Goal: Task Accomplishment & Management: Complete application form

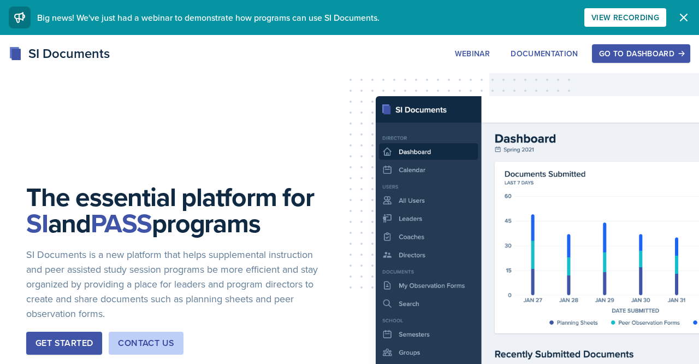
click at [614, 53] on div "Go to Dashboard" at bounding box center [641, 53] width 84 height 9
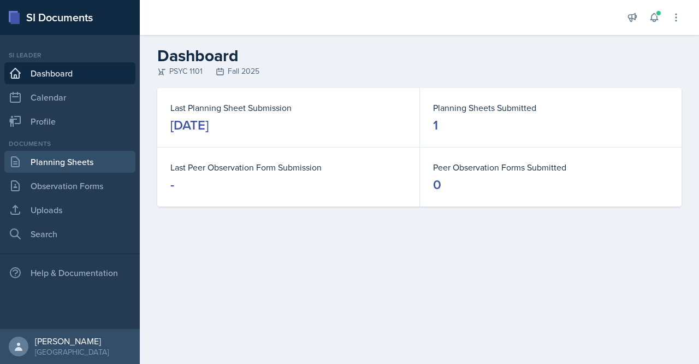
click at [83, 160] on link "Planning Sheets" at bounding box center [69, 162] width 131 height 22
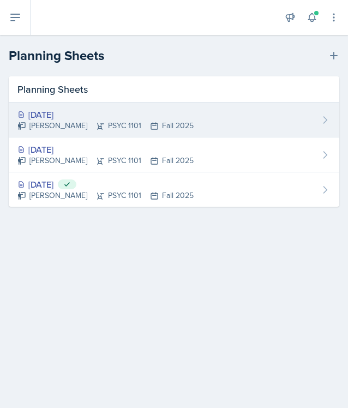
click at [221, 107] on div "[DATE] [PERSON_NAME] PSYC 1101 Fall 2025" at bounding box center [174, 120] width 331 height 35
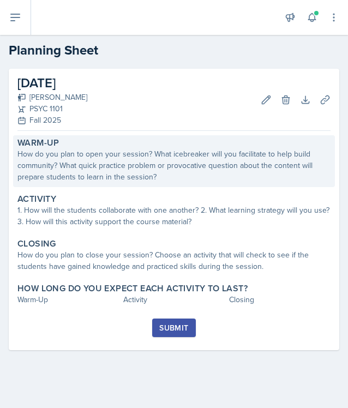
click at [169, 169] on div "How do you plan to open your session? What icebreaker will you facilitate to he…" at bounding box center [173, 165] width 313 height 34
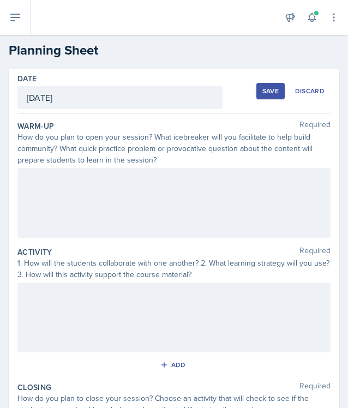
click at [20, 16] on icon at bounding box center [15, 17] width 13 height 13
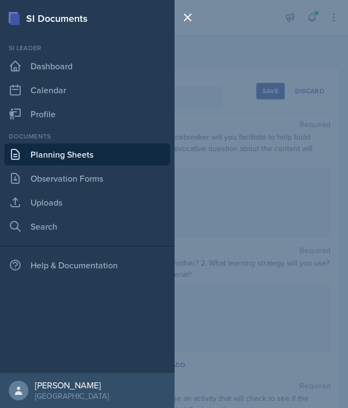
click at [53, 162] on link "Planning Sheets" at bounding box center [87, 155] width 166 height 22
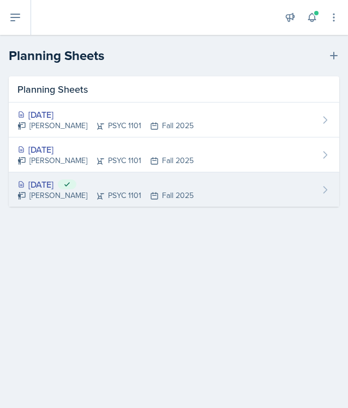
click at [90, 191] on div "[PERSON_NAME] PSYC 1101 Fall 2025" at bounding box center [105, 195] width 176 height 11
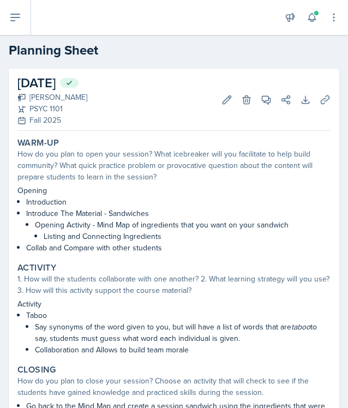
click at [13, 20] on icon at bounding box center [15, 17] width 9 height 7
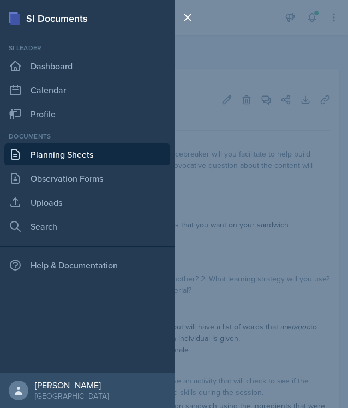
click at [34, 157] on link "Planning Sheets" at bounding box center [87, 155] width 166 height 22
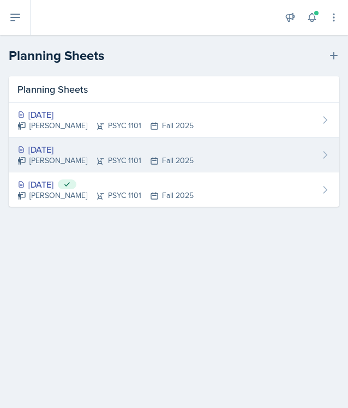
click at [106, 157] on div "[PERSON_NAME] PSYC 1101 Fall 2025" at bounding box center [105, 160] width 176 height 11
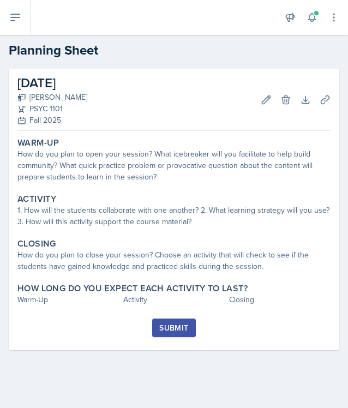
click at [101, 190] on div "Warm-Up How do you plan to open your session? What icebreaker will you facilita…" at bounding box center [173, 226] width 313 height 183
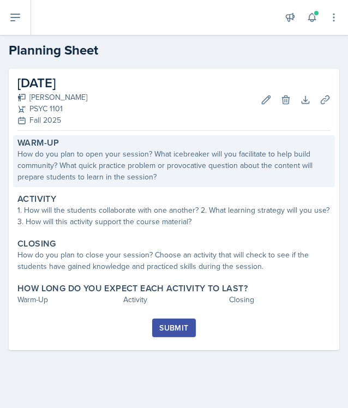
click at [98, 177] on div "How do you plan to open your session? What icebreaker will you facilitate to he…" at bounding box center [173, 165] width 313 height 34
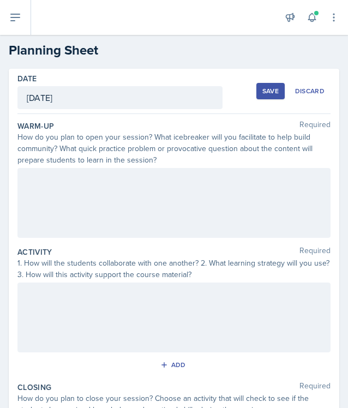
click at [100, 182] on div at bounding box center [173, 203] width 313 height 70
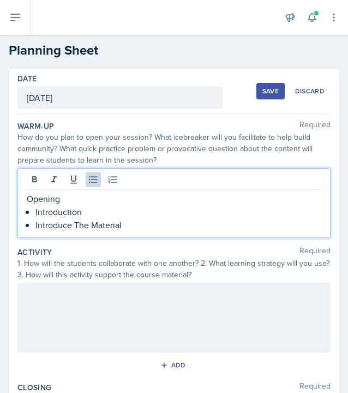
click at [126, 230] on p "Introduce The Material" at bounding box center [178, 224] width 286 height 13
click at [205, 227] on p "Introduce The Material - Would You Rather ( General Psych Edition)" at bounding box center [178, 224] width 286 height 13
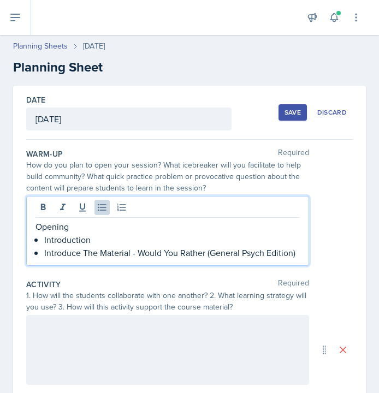
click at [295, 248] on p "Introduce The Material - Would You Rather (General Psych Edition)" at bounding box center [171, 252] width 255 height 13
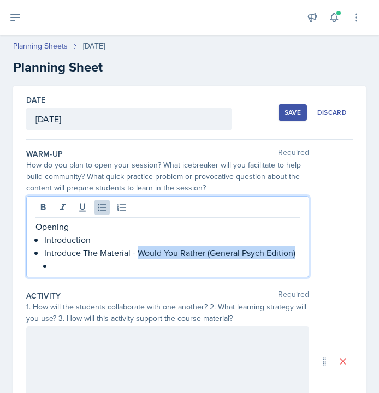
drag, startPoint x: 139, startPoint y: 254, endPoint x: 301, endPoint y: 251, distance: 162.2
click at [301, 251] on div "Opening Introduction Introduce The Material - Would You Rather (General Psych E…" at bounding box center [167, 236] width 283 height 81
copy p "Would You Rather (General Psych Edition)"
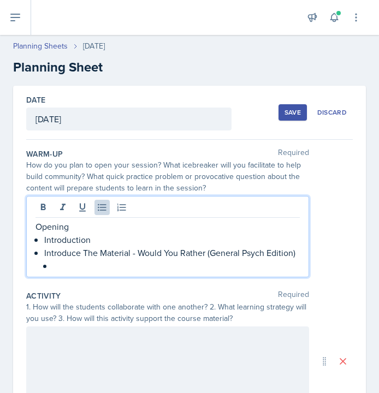
click at [92, 266] on p at bounding box center [176, 265] width 247 height 13
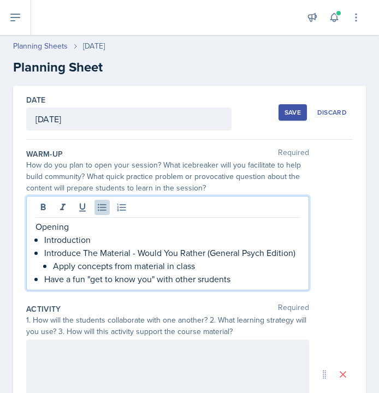
click at [145, 267] on p "Apply concepts from material in class" at bounding box center [176, 265] width 247 height 13
click at [44, 359] on div at bounding box center [167, 375] width 283 height 70
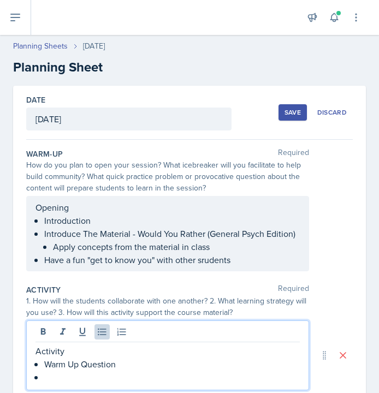
click at [46, 363] on p "Warm Up Question" at bounding box center [171, 364] width 255 height 13
click at [193, 363] on p "Brain Storm ActivityWarm Up Question" at bounding box center [171, 364] width 255 height 13
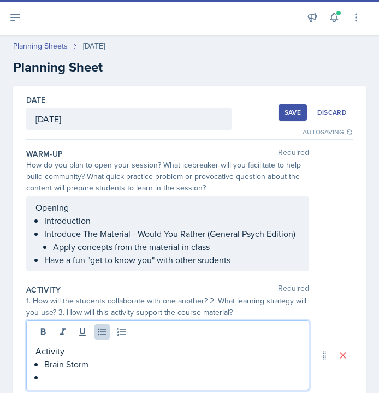
click at [61, 363] on p at bounding box center [171, 377] width 255 height 13
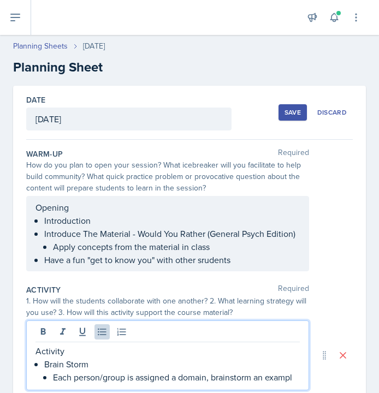
scroll to position [6, 0]
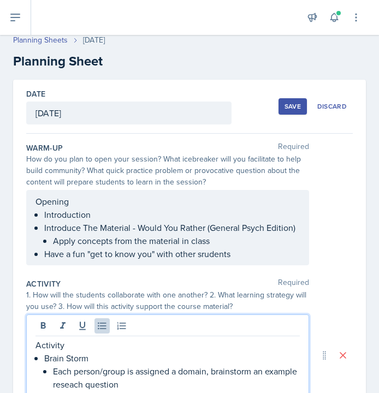
click at [88, 1] on div at bounding box center [169, 17] width 258 height 35
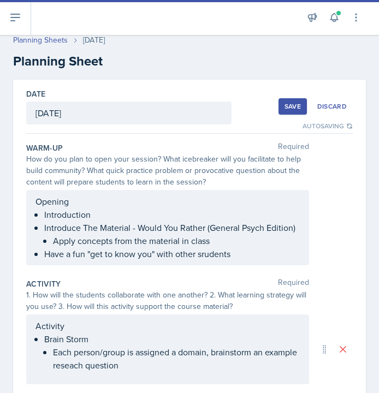
click at [162, 363] on p "Each person/group is assigned a domain, brainstorm an example reseach question" at bounding box center [176, 359] width 247 height 26
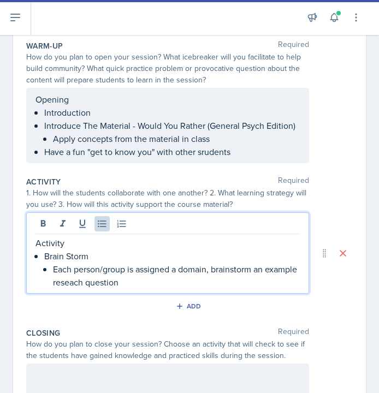
scroll to position [130, 0]
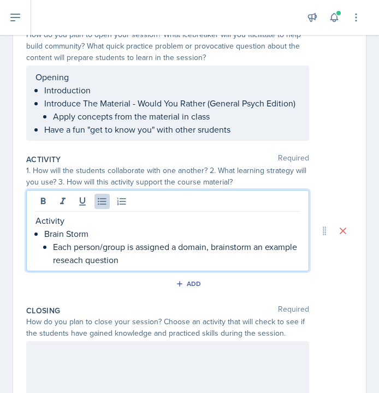
click at [98, 259] on p "Each person/group is assigned a domain, brainstorm an example reseach question" at bounding box center [176, 253] width 247 height 26
click at [163, 264] on p "Each person/group is assigned a domain, brainstorm an example research question" at bounding box center [176, 253] width 247 height 26
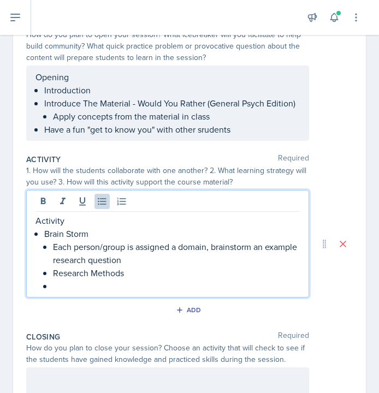
click at [40, 272] on div "Activity Brain Storm Each person/group is assigned a domain, brainstorm an exam…" at bounding box center [167, 253] width 264 height 79
click at [51, 285] on li "Brain Storm Each person/group is assigned a domain, brainstorm an example resea…" at bounding box center [171, 260] width 255 height 66
click at [59, 276] on li "Each person/group is assigned a domain, brainstorm an example research question…" at bounding box center [176, 259] width 247 height 39
click at [62, 283] on p at bounding box center [176, 285] width 247 height 13
click at [86, 287] on p "Take this research question" at bounding box center [176, 285] width 247 height 13
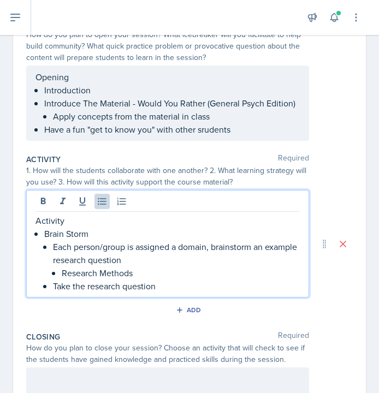
click at [169, 283] on p "Take the research question" at bounding box center [176, 285] width 247 height 13
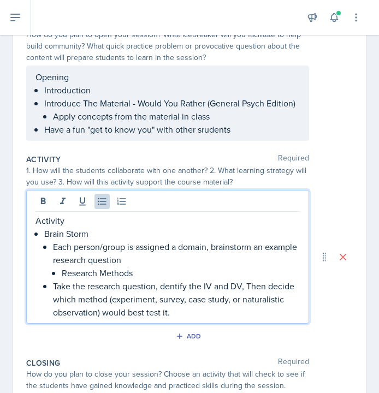
click at [160, 289] on p "Take the research question, dentify the IV and DV, Then decide which method (ex…" at bounding box center [176, 298] width 247 height 39
click at [186, 316] on p "Take the research question, identify the IV and DV, Then decide which method (e…" at bounding box center [176, 298] width 247 height 39
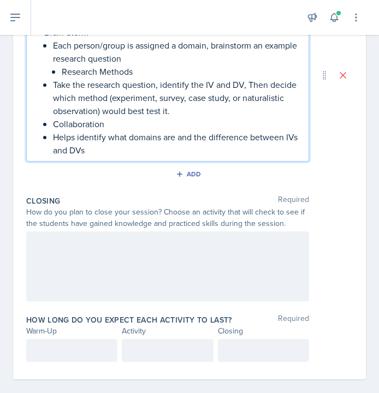
click at [129, 256] on div at bounding box center [167, 266] width 283 height 70
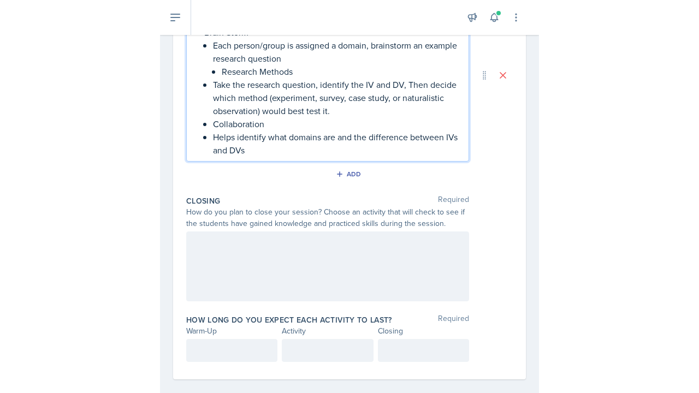
scroll to position [325, 0]
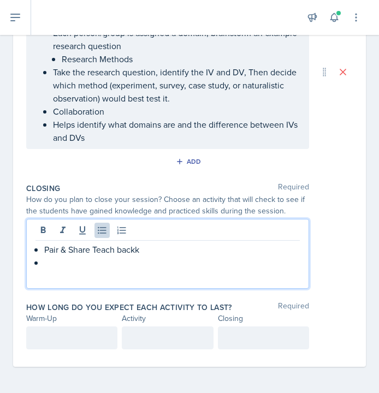
click at [126, 254] on p "Pair & Share Teach backk" at bounding box center [171, 249] width 255 height 13
click at [119, 250] on p "Pair & Share Teach Back" at bounding box center [171, 249] width 255 height 13
click at [93, 263] on p at bounding box center [171, 262] width 255 height 13
click at [43, 248] on div "Pair & Share Teach-Back" at bounding box center [167, 256] width 264 height 26
drag, startPoint x: 99, startPoint y: 246, endPoint x: 215, endPoint y: 247, distance: 115.7
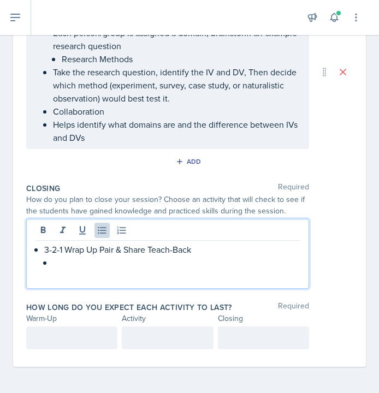
click at [215, 247] on p "3-2-1 Wrap Up Pair & Share Teach-Back" at bounding box center [171, 249] width 255 height 13
click at [55, 263] on p at bounding box center [176, 262] width 247 height 13
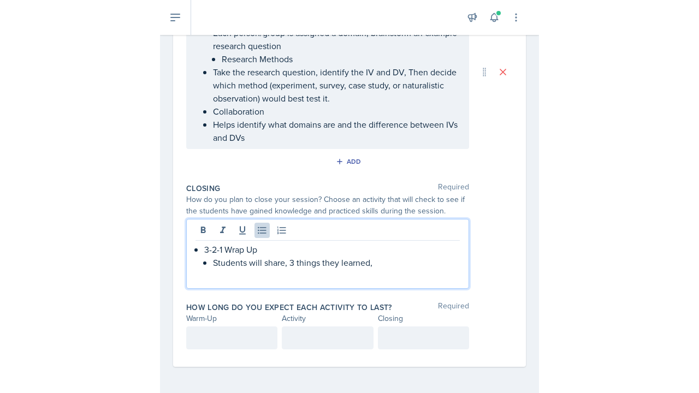
scroll to position [275, 0]
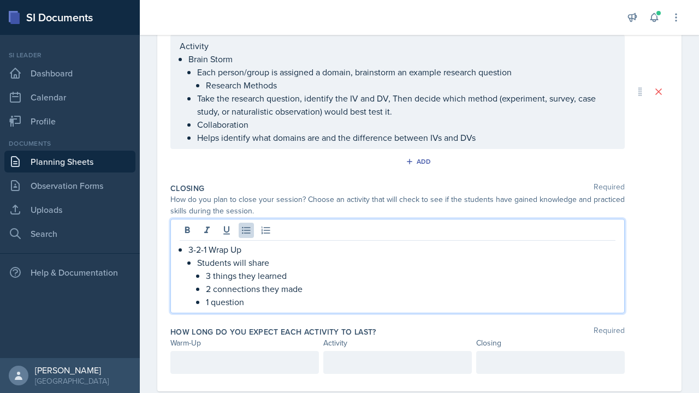
click at [317, 293] on p "2 connections they made" at bounding box center [410, 288] width 409 height 13
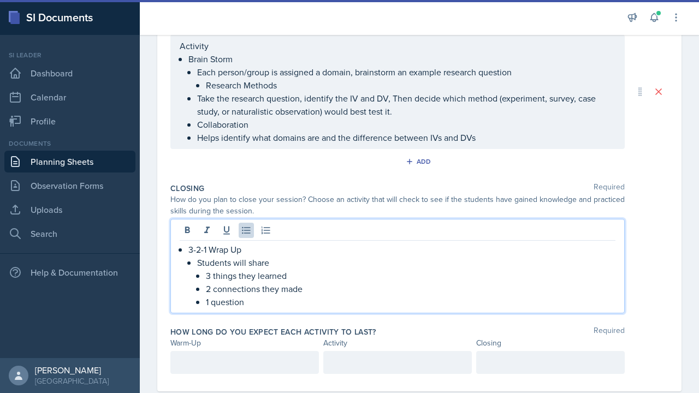
click at [255, 303] on p "1 question" at bounding box center [410, 301] width 409 height 13
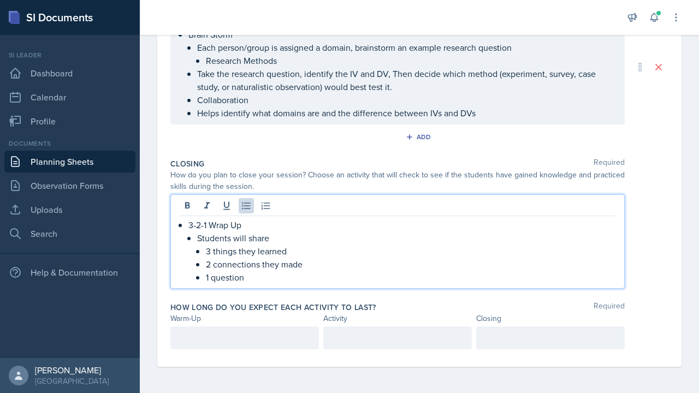
scroll to position [299, 0]
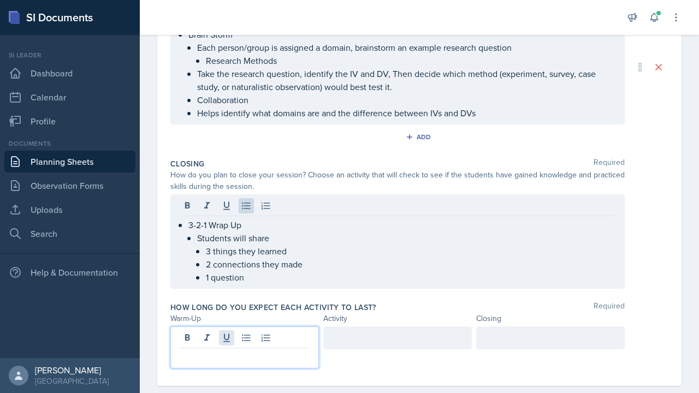
click at [230, 334] on div at bounding box center [244, 347] width 148 height 42
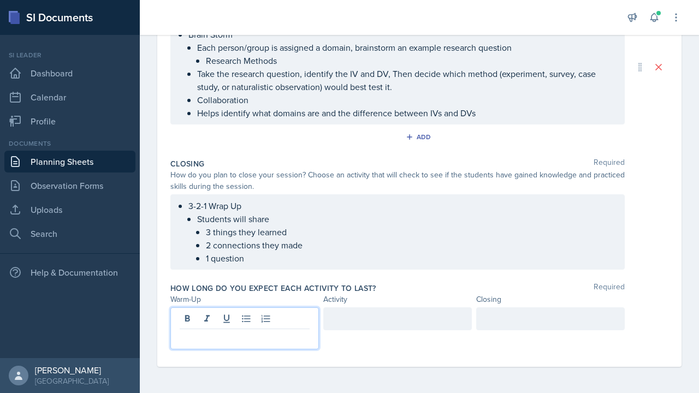
scroll to position [0, 0]
click at [373, 316] on div at bounding box center [397, 318] width 148 height 23
click at [526, 311] on div at bounding box center [550, 318] width 148 height 23
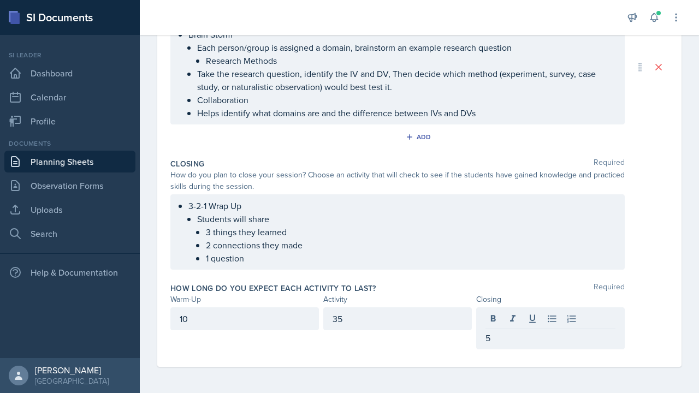
click at [400, 342] on div "35" at bounding box center [397, 328] width 148 height 42
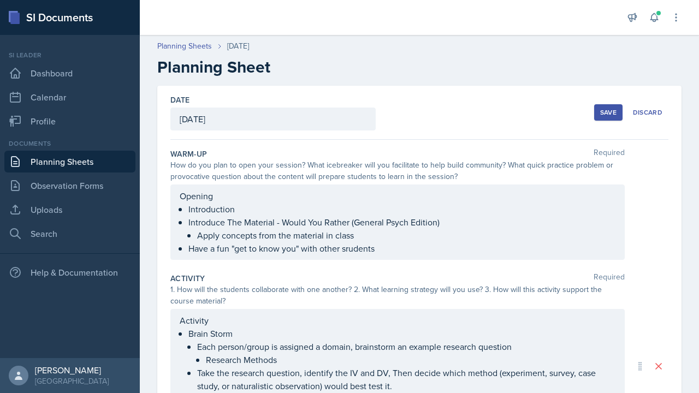
click at [601, 112] on div "Save" at bounding box center [608, 112] width 16 height 9
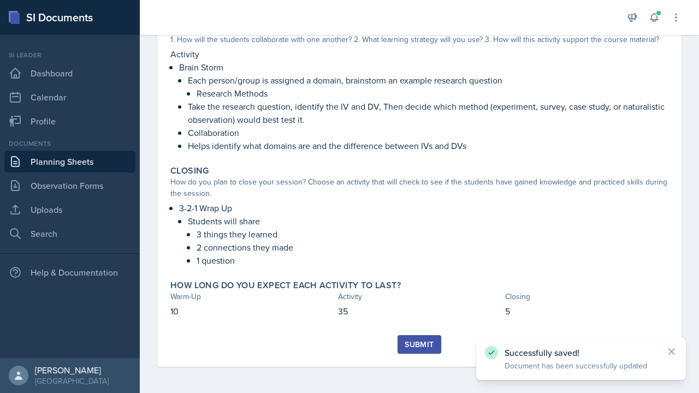
scroll to position [234, 0]
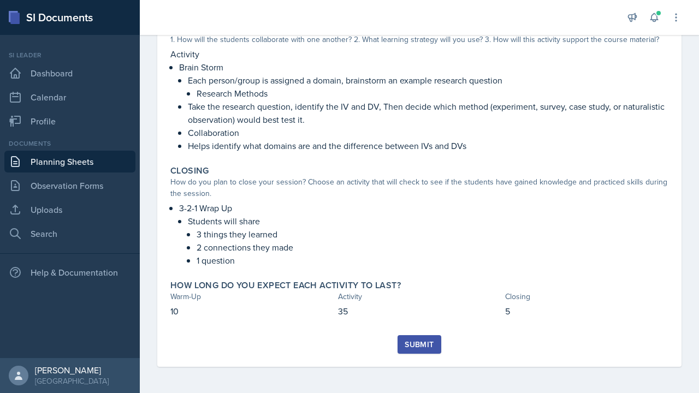
click at [412, 346] on div "Submit" at bounding box center [418, 344] width 29 height 9
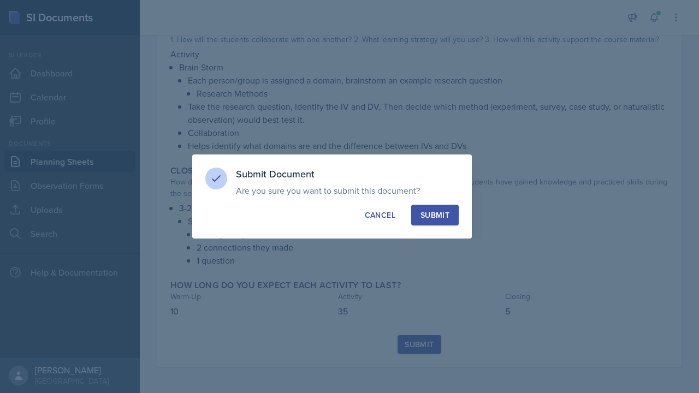
click at [428, 212] on div "Submit" at bounding box center [434, 215] width 29 height 11
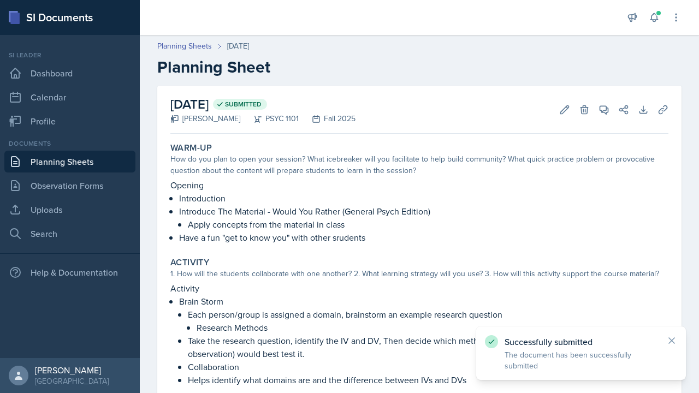
scroll to position [0, 0]
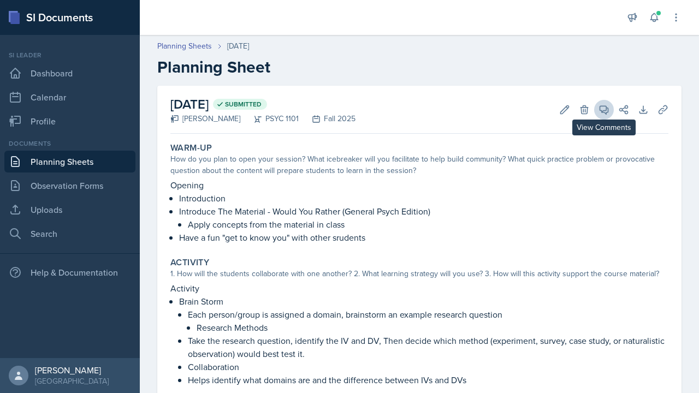
click at [605, 111] on icon at bounding box center [603, 109] width 11 height 11
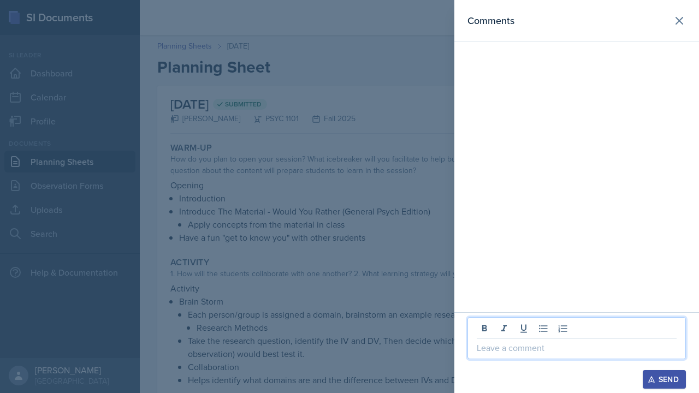
click at [525, 343] on p at bounding box center [577, 347] width 200 height 13
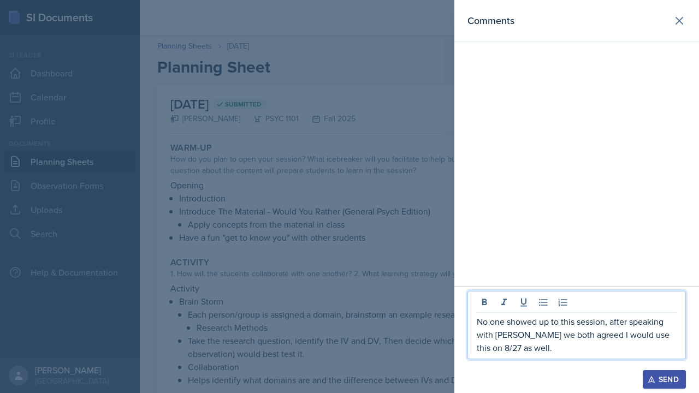
click at [586, 322] on p "No one showed up to this session, after speaking with [PERSON_NAME] we both agr…" at bounding box center [577, 334] width 200 height 39
click at [666, 363] on div "Send" at bounding box center [664, 379] width 29 height 9
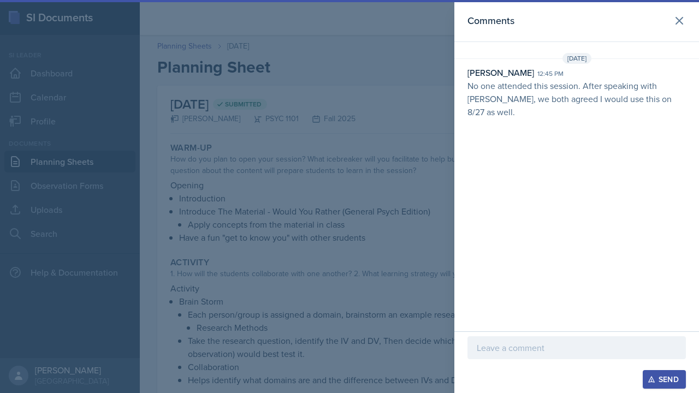
scroll to position [26, 0]
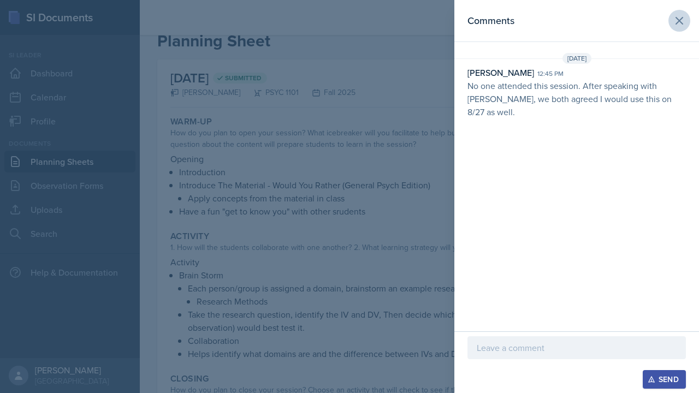
click at [686, 19] on button at bounding box center [679, 21] width 22 height 22
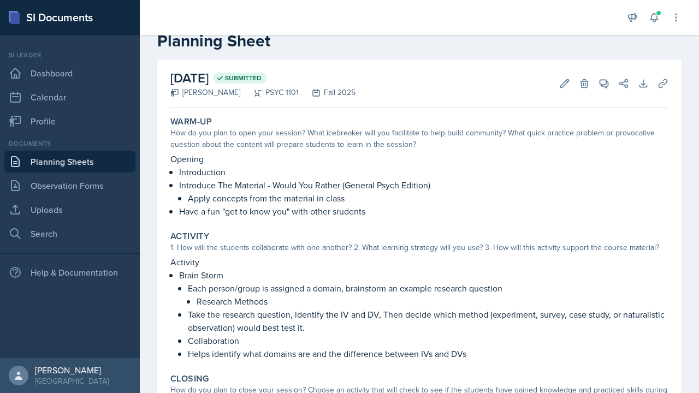
scroll to position [46, 0]
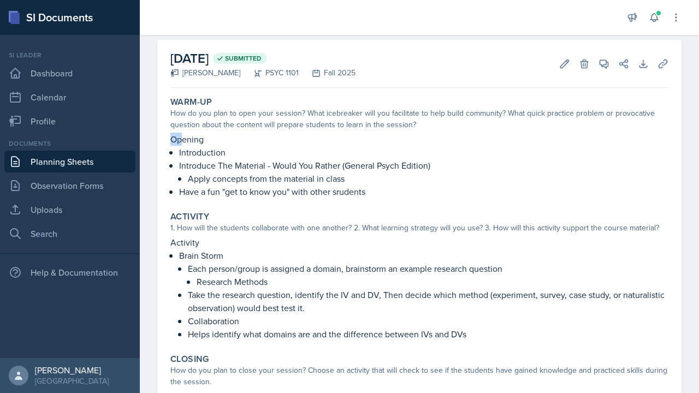
drag, startPoint x: 169, startPoint y: 141, endPoint x: 185, endPoint y: 140, distance: 15.8
click at [184, 140] on div "Warm-Up How do you plan to open your session? What icebreaker will you facilita…" at bounding box center [419, 147] width 507 height 110
click at [177, 138] on p "Opening" at bounding box center [419, 139] width 498 height 13
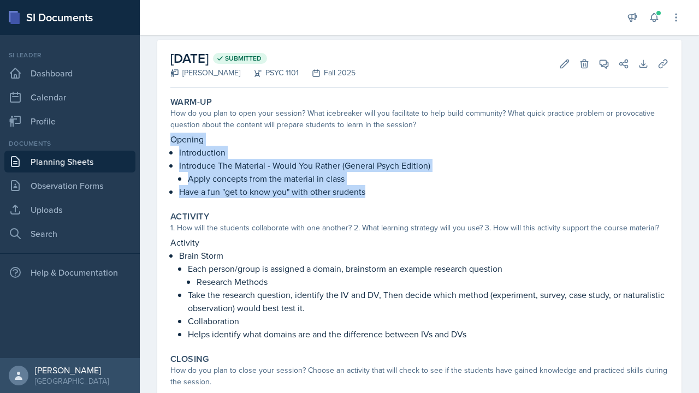
drag, startPoint x: 172, startPoint y: 138, endPoint x: 392, endPoint y: 198, distance: 228.0
click at [392, 198] on div "Warm-Up How do you plan to open your session? What icebreaker will you facilita…" at bounding box center [419, 147] width 507 height 110
click at [572, 64] on button "Edit" at bounding box center [565, 64] width 20 height 20
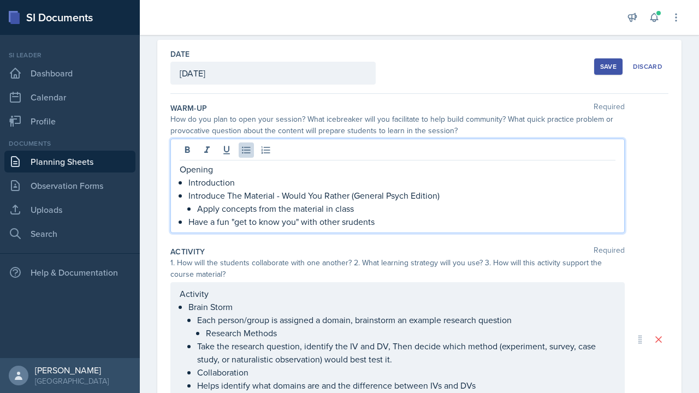
click at [346, 204] on ul "Introduction Introduce The Material - Would You Rather (General Psych Edition) …" at bounding box center [401, 202] width 427 height 52
click at [329, 322] on li "Brain Storm Each person/group is assigned a domain, brainstorm an example resea…" at bounding box center [401, 346] width 427 height 92
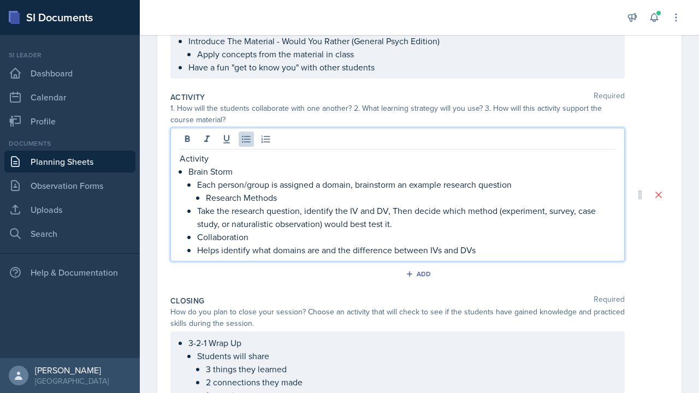
scroll to position [183, 0]
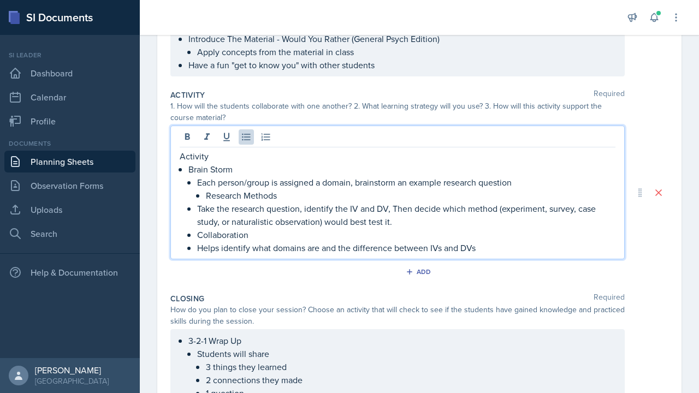
click at [317, 363] on li "Students will share 3 things they learned 2 connections they made 1 question" at bounding box center [406, 373] width 418 height 52
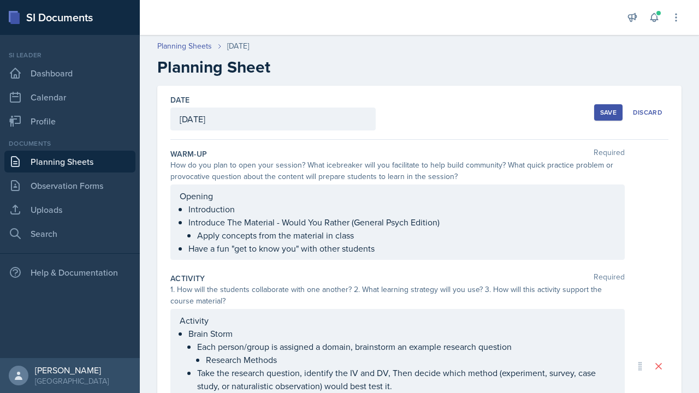
scroll to position [0, 0]
click at [603, 113] on div "Save" at bounding box center [608, 112] width 16 height 9
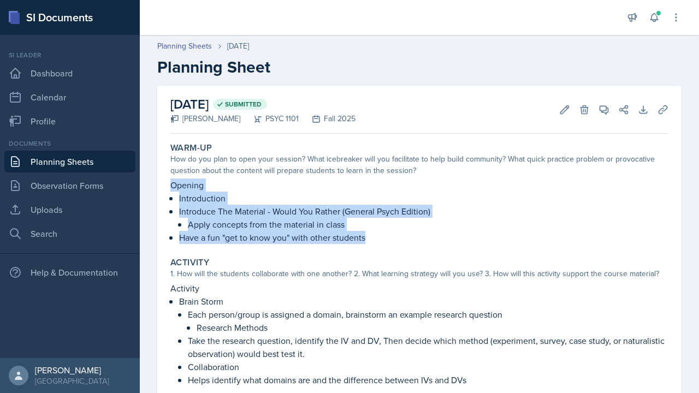
drag, startPoint x: 171, startPoint y: 186, endPoint x: 383, endPoint y: 243, distance: 219.6
click at [383, 243] on div "Opening Introduction Introduce The Material - Would You Rather (General Psych E…" at bounding box center [419, 211] width 498 height 66
copy div "Opening Introduction Introduce The Material - Would You Rather (General Psych E…"
click at [63, 162] on link "Planning Sheets" at bounding box center [69, 162] width 131 height 22
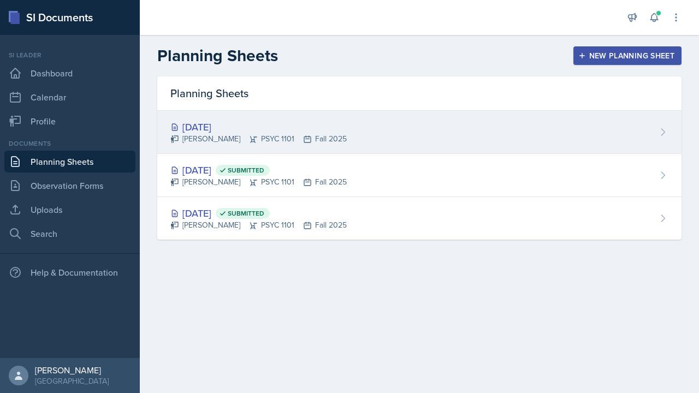
click at [254, 135] on div "[PERSON_NAME] PSYC 1101 Fall 2025" at bounding box center [258, 138] width 176 height 11
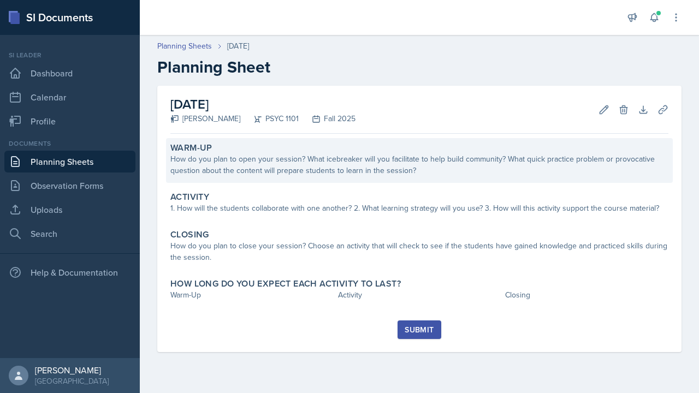
click at [283, 178] on div "Warm-Up How do you plan to open your session? What icebreaker will you facilita…" at bounding box center [419, 160] width 507 height 45
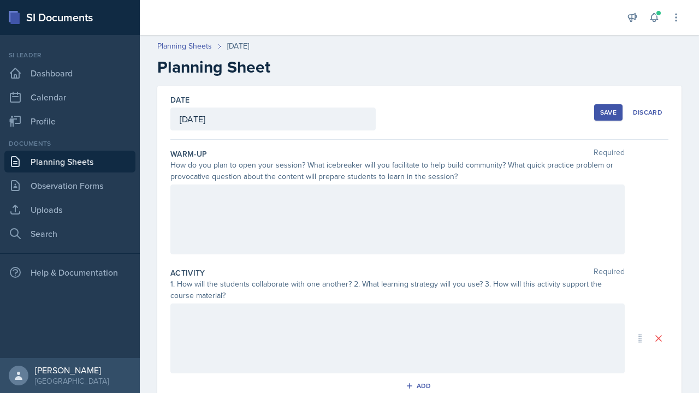
click at [271, 206] on div at bounding box center [397, 219] width 454 height 70
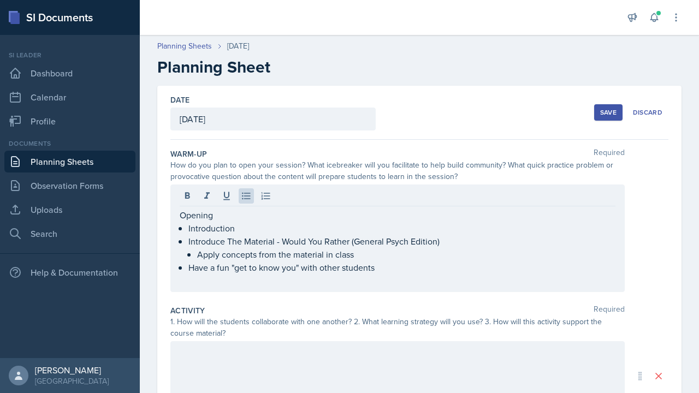
click at [654, 201] on div "Opening Introduction Introduce The Material - Would You Rather (General Psych E…" at bounding box center [419, 238] width 498 height 108
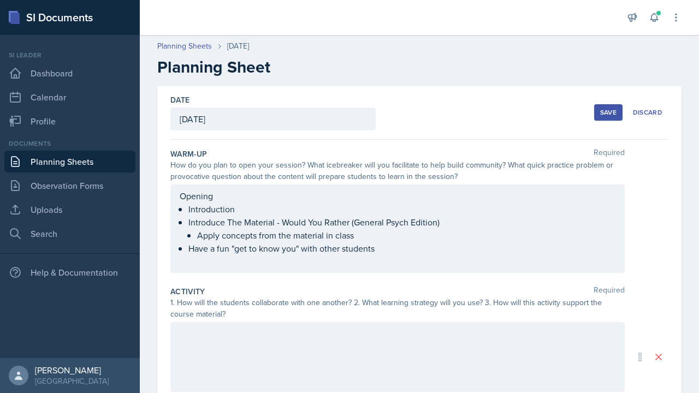
click at [90, 160] on link "Planning Sheets" at bounding box center [69, 162] width 131 height 22
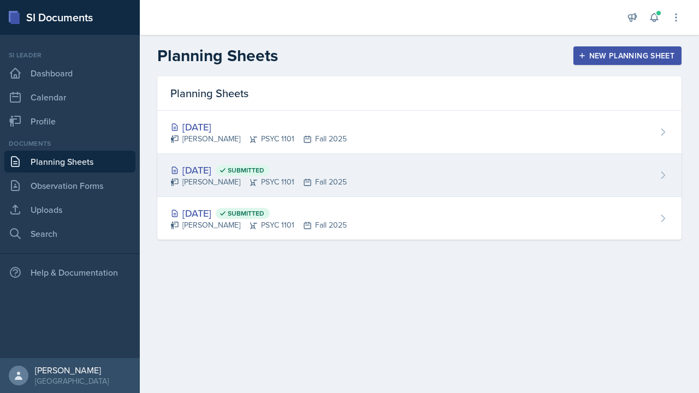
click at [214, 169] on div "[DATE] Submitted" at bounding box center [258, 170] width 176 height 15
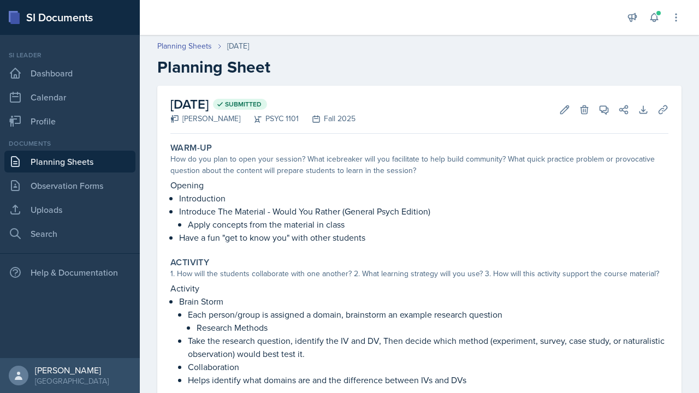
scroll to position [84, 0]
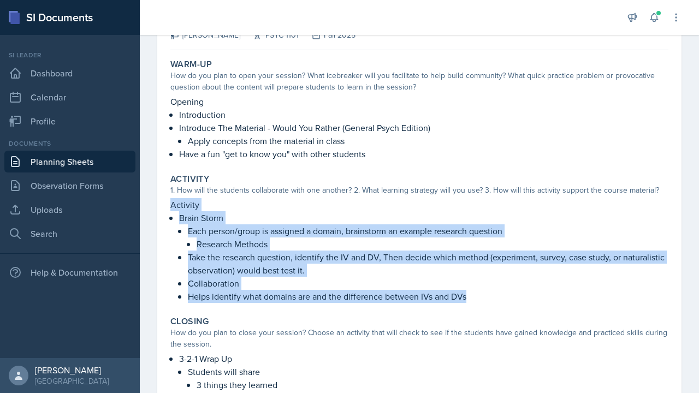
drag, startPoint x: 171, startPoint y: 203, endPoint x: 319, endPoint y: 305, distance: 179.7
click at [319, 305] on div "Activity 1. How will the students collaborate with one another? 2. What learnin…" at bounding box center [419, 238] width 507 height 138
copy div "Activity Brain Storm Each person/group is assigned a domain, brainstorm an exam…"
click at [87, 159] on link "Planning Sheets" at bounding box center [69, 162] width 131 height 22
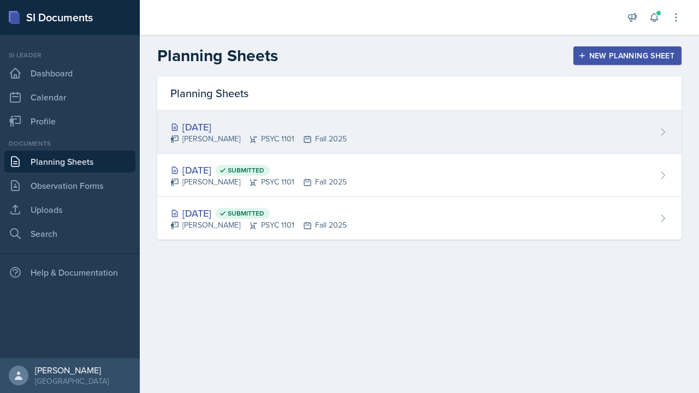
click at [256, 135] on div "[PERSON_NAME] PSYC 1101 Fall 2025" at bounding box center [258, 138] width 176 height 11
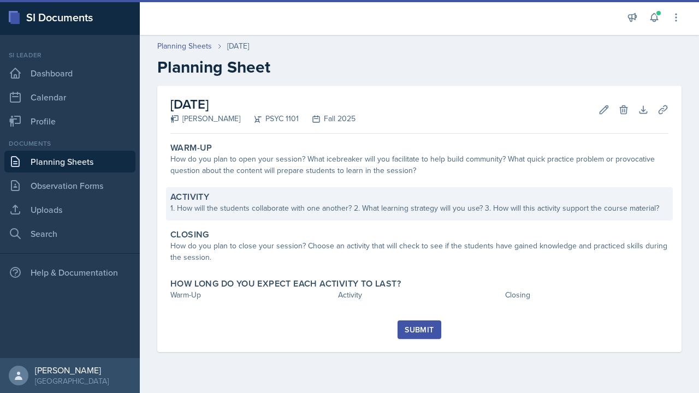
click at [254, 215] on div "Activity 1. How will the students collaborate with one another? 2. What learnin…" at bounding box center [419, 203] width 507 height 33
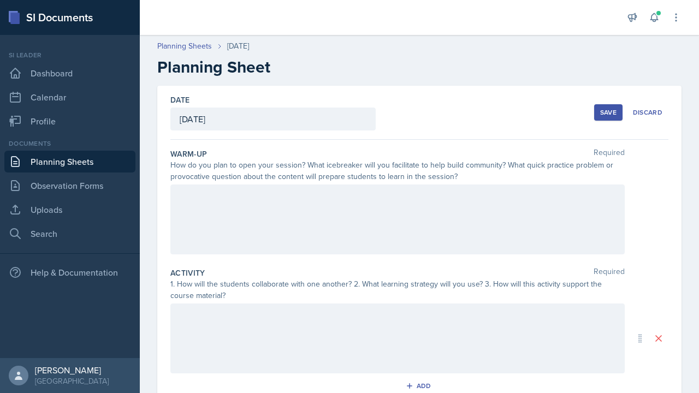
click at [249, 336] on div at bounding box center [397, 338] width 454 height 70
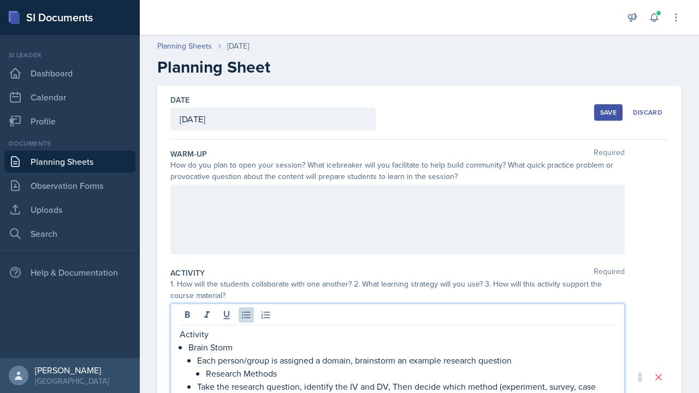
scroll to position [41, 0]
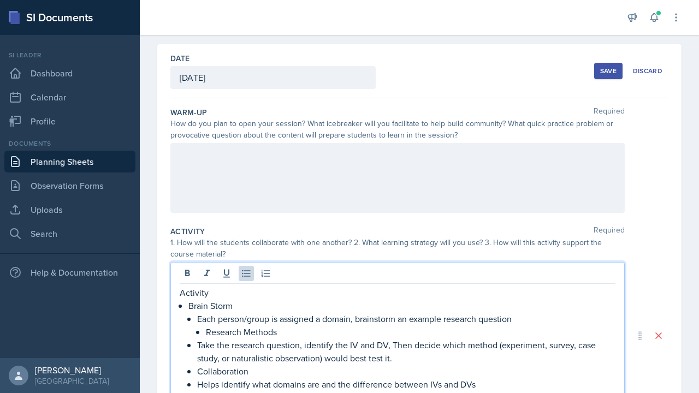
drag, startPoint x: 609, startPoint y: 74, endPoint x: 609, endPoint y: 80, distance: 6.0
click at [609, 74] on div "Save" at bounding box center [608, 71] width 16 height 9
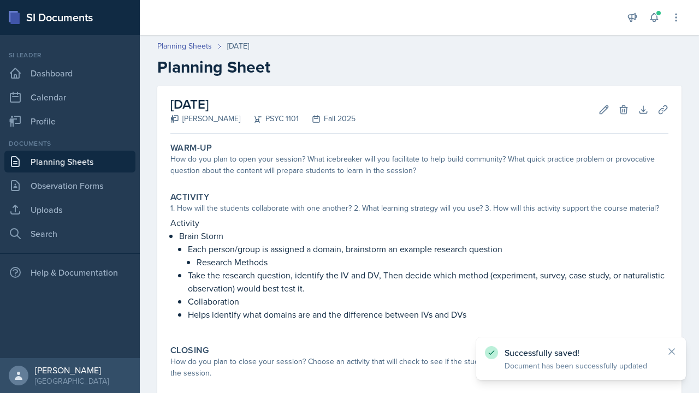
scroll to position [0, 0]
click at [66, 164] on link "Planning Sheets" at bounding box center [69, 162] width 131 height 22
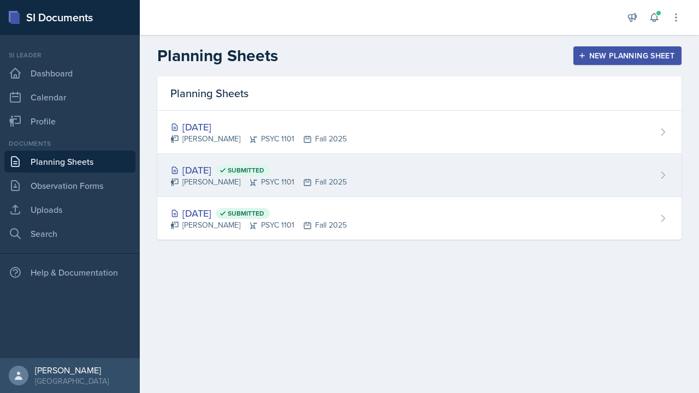
click at [251, 168] on div "[DATE] Submitted" at bounding box center [258, 170] width 176 height 15
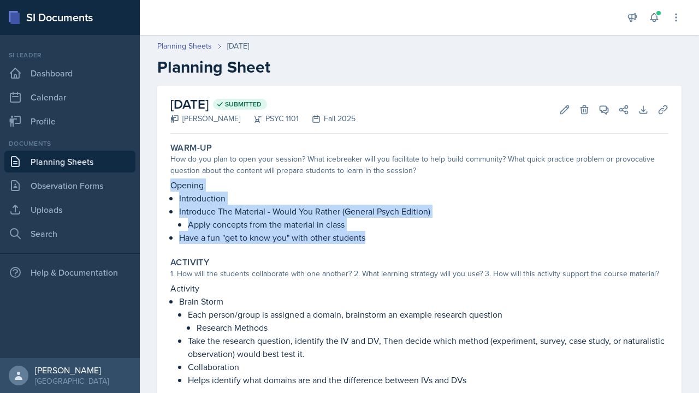
drag, startPoint x: 171, startPoint y: 184, endPoint x: 422, endPoint y: 245, distance: 258.8
click at [422, 245] on div "Warm-Up How do you plan to open your session? What icebreaker will you facilita…" at bounding box center [419, 193] width 507 height 110
copy div "Opening Introduction Introduce The Material - Would You Rather (General Psych E…"
click at [112, 162] on link "Planning Sheets" at bounding box center [69, 162] width 131 height 22
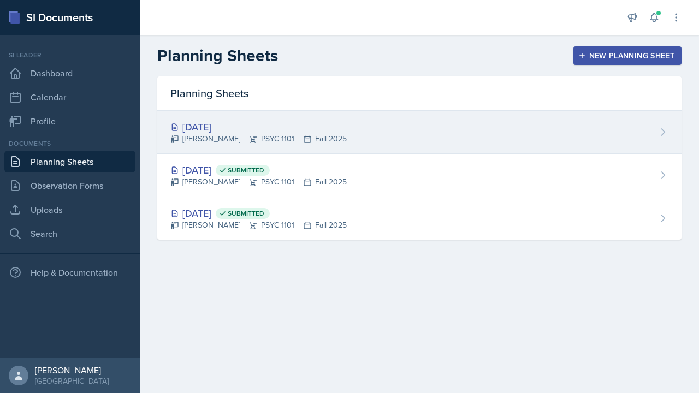
click at [249, 140] on icon at bounding box center [253, 139] width 9 height 9
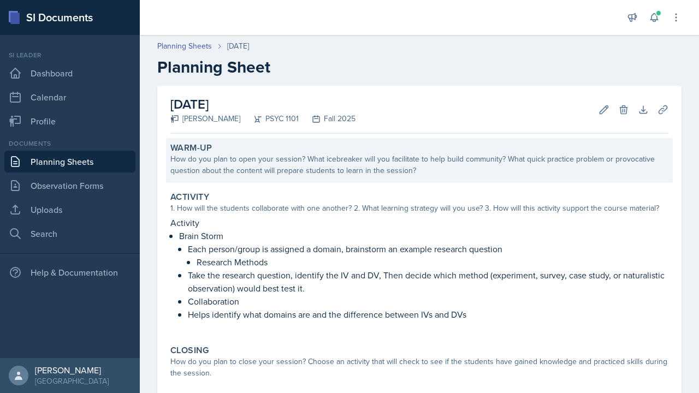
click at [208, 166] on div "How do you plan to open your session? What icebreaker will you facilitate to he…" at bounding box center [419, 164] width 498 height 23
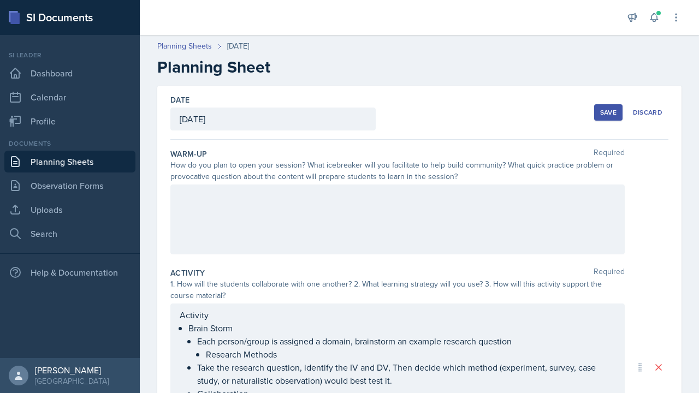
click at [224, 206] on div at bounding box center [397, 219] width 454 height 70
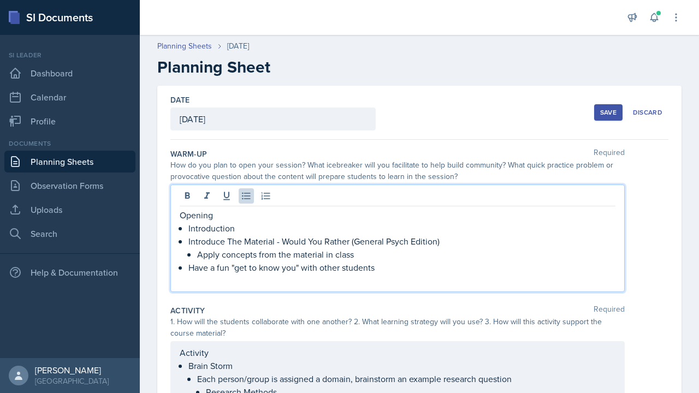
click at [599, 116] on button "Save" at bounding box center [608, 112] width 28 height 16
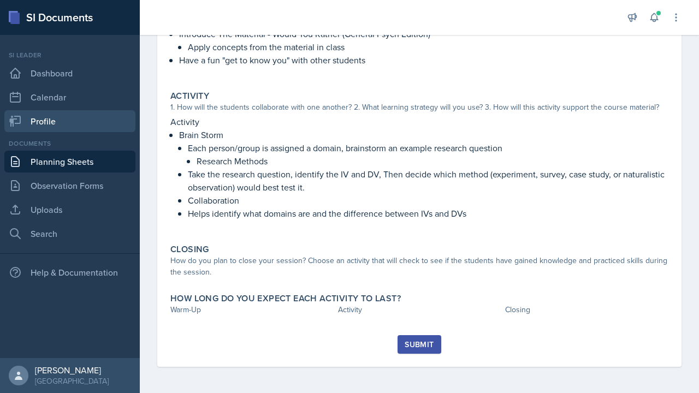
scroll to position [177, 0]
click at [76, 158] on link "Planning Sheets" at bounding box center [69, 162] width 131 height 22
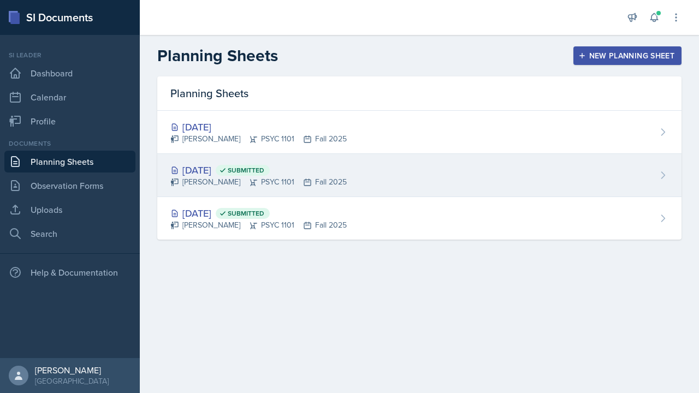
click at [247, 171] on div "[DATE] Submitted" at bounding box center [258, 170] width 176 height 15
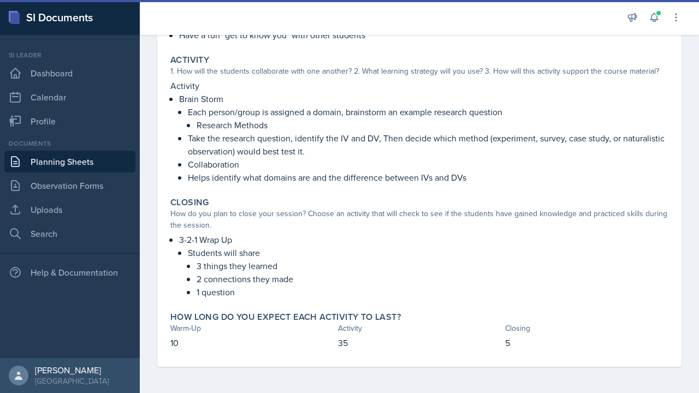
scroll to position [203, 0]
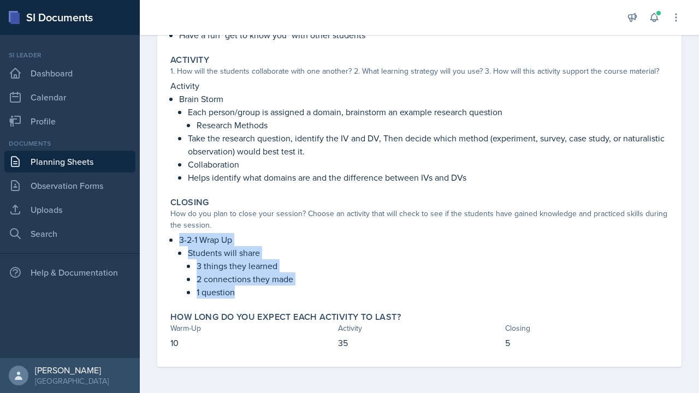
drag, startPoint x: 175, startPoint y: 239, endPoint x: 278, endPoint y: 300, distance: 119.2
click at [278, 300] on div "Closing How do you plan to close your session? Choose an activity that will che…" at bounding box center [419, 248] width 507 height 110
copy li "3-2-1 Wrap Up Students will share 3 things they learned 2 connections they made…"
click at [68, 153] on link "Planning Sheets" at bounding box center [69, 162] width 131 height 22
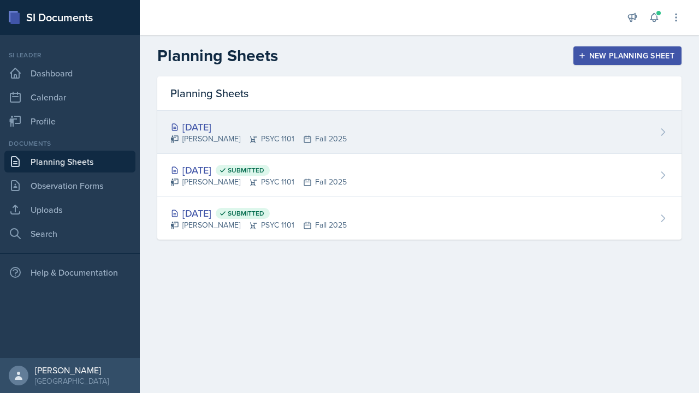
click at [220, 124] on div "[DATE]" at bounding box center [258, 127] width 176 height 15
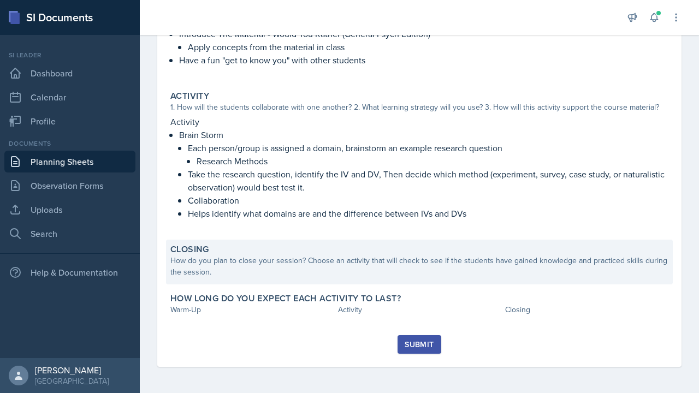
scroll to position [177, 0]
click at [248, 264] on div "How do you plan to close your session? Choose an activity that will check to se…" at bounding box center [419, 266] width 498 height 23
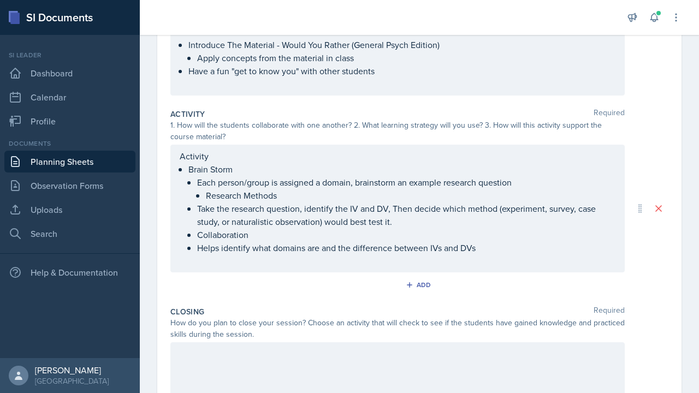
click at [249, 363] on div at bounding box center [397, 377] width 454 height 70
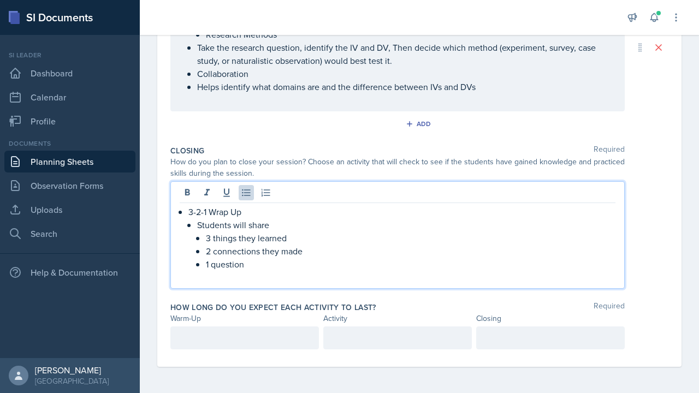
click at [219, 338] on div at bounding box center [244, 337] width 148 height 23
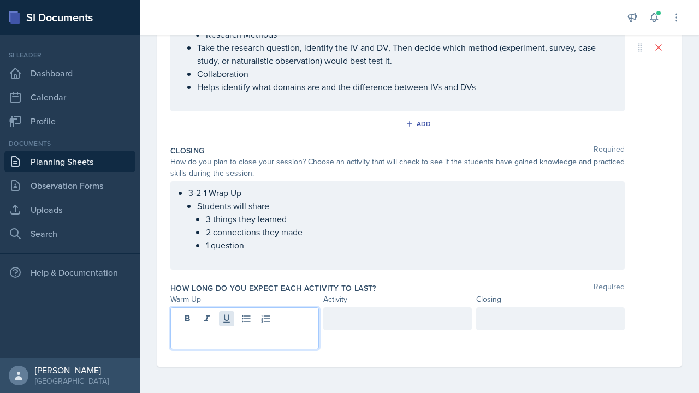
scroll to position [338, 0]
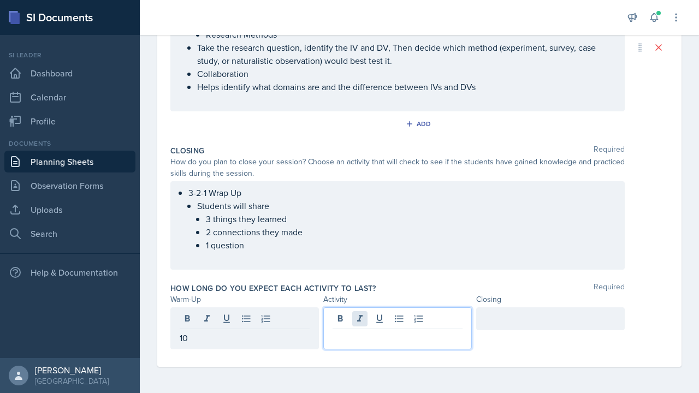
click at [362, 323] on div at bounding box center [397, 328] width 148 height 42
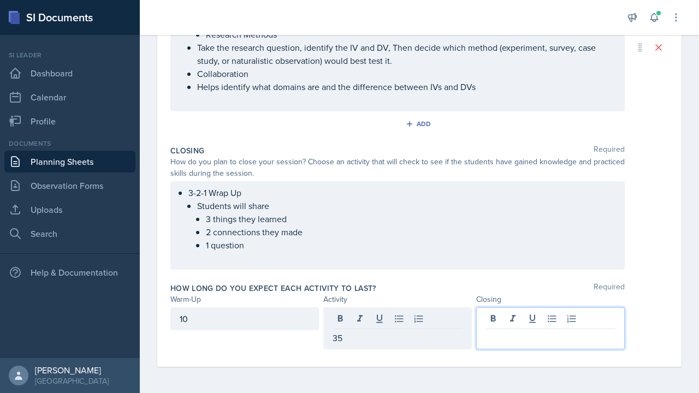
click at [529, 324] on div at bounding box center [550, 328] width 148 height 42
click at [435, 344] on div "35" at bounding box center [397, 328] width 148 height 42
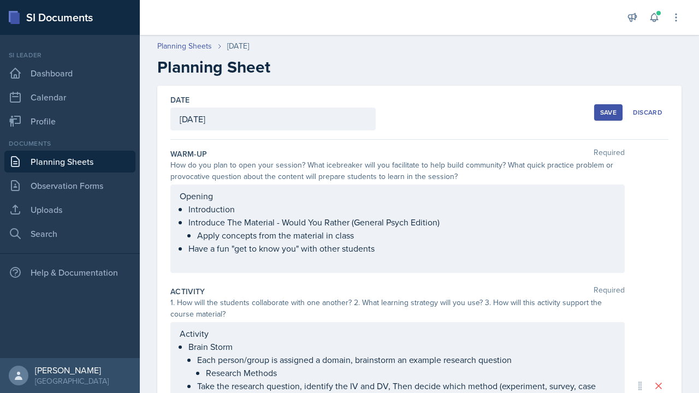
scroll to position [0, 0]
click at [598, 121] on div "Save Discard" at bounding box center [631, 112] width 74 height 25
click at [608, 115] on div "Save" at bounding box center [608, 112] width 16 height 9
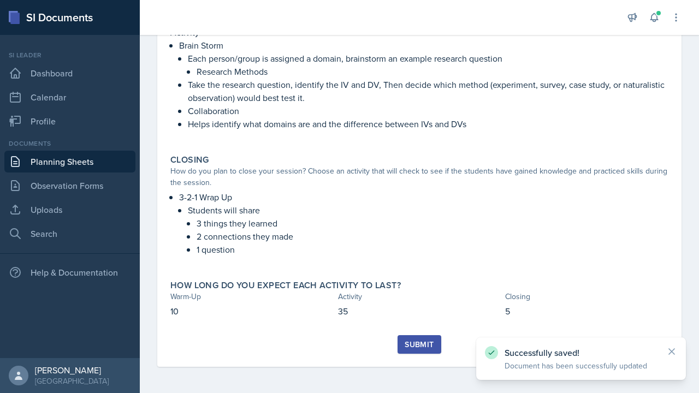
scroll to position [267, 0]
click at [408, 347] on div "Submit" at bounding box center [418, 344] width 29 height 9
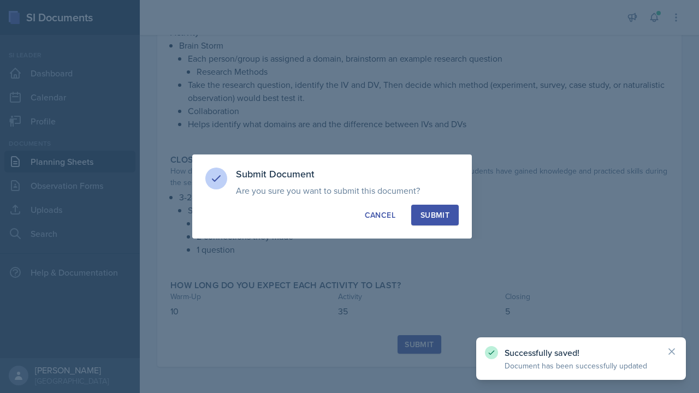
click at [422, 212] on div "Submit" at bounding box center [434, 215] width 29 height 11
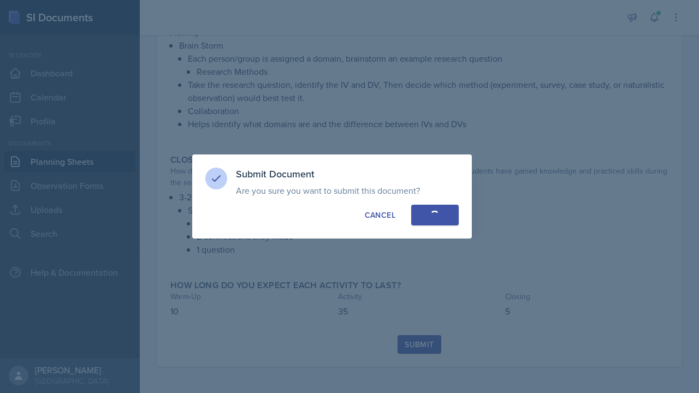
scroll to position [235, 0]
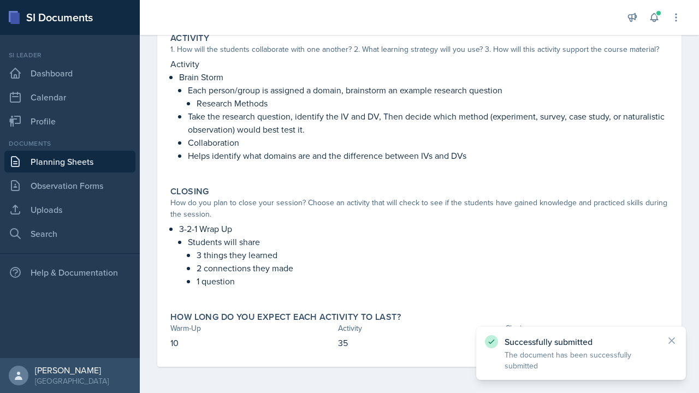
click at [59, 158] on link "Planning Sheets" at bounding box center [69, 162] width 131 height 22
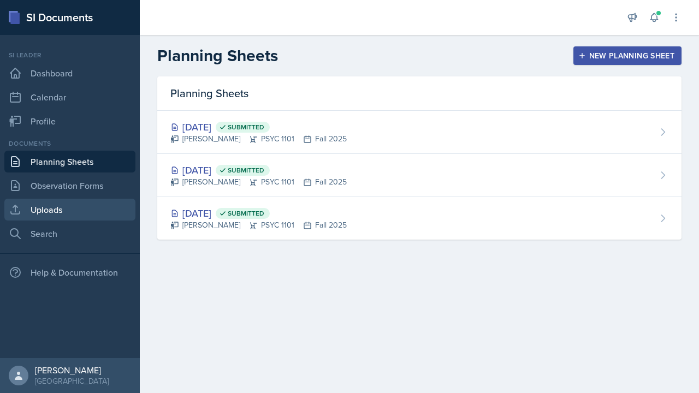
click at [60, 208] on link "Uploads" at bounding box center [69, 210] width 131 height 22
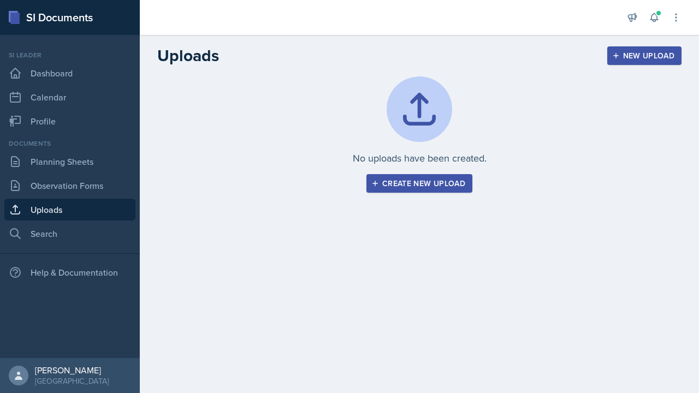
click at [410, 181] on div "Create new upload" at bounding box center [419, 183] width 92 height 9
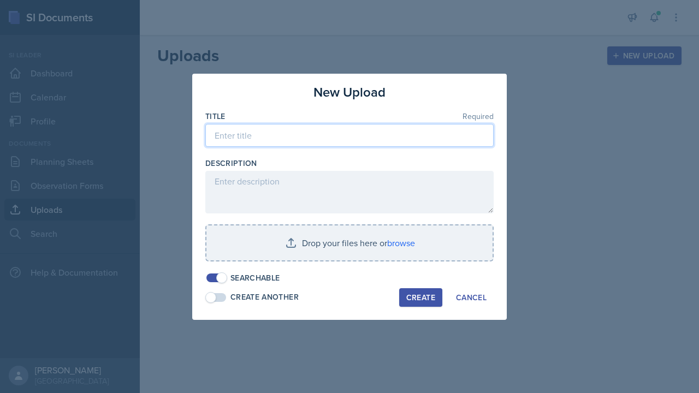
click at [313, 133] on input at bounding box center [349, 135] width 288 height 23
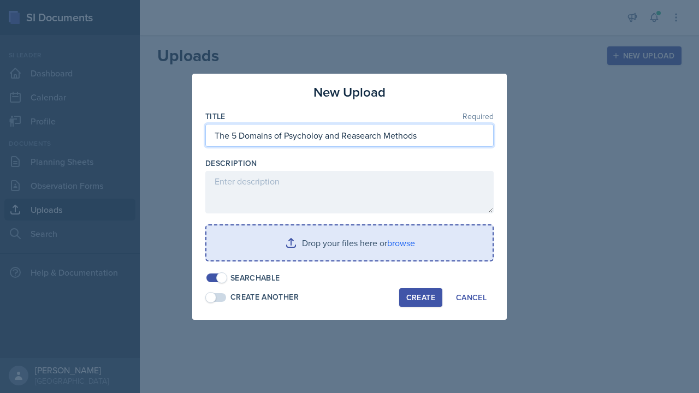
type input "The 5 Domains of Psycholoy and Reasearch Methods"
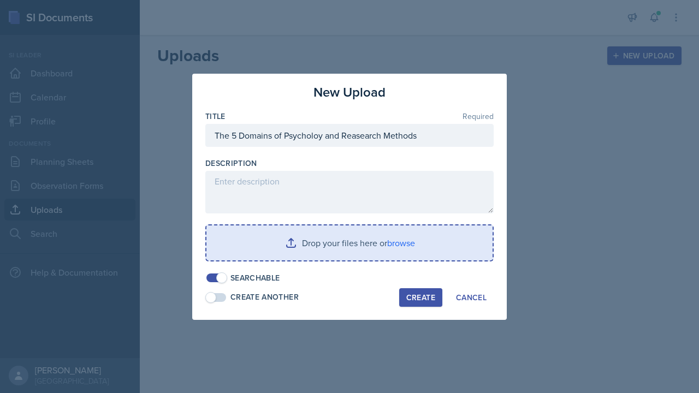
click at [286, 233] on input "file" at bounding box center [349, 242] width 286 height 35
click at [404, 242] on input "file" at bounding box center [349, 242] width 286 height 35
click at [277, 249] on input "file" at bounding box center [349, 242] width 286 height 35
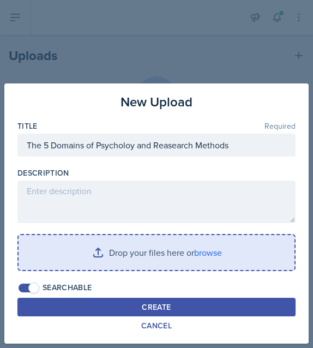
click at [123, 253] on input "file" at bounding box center [157, 252] width 276 height 35
click at [62, 253] on input "file" at bounding box center [157, 252] width 276 height 35
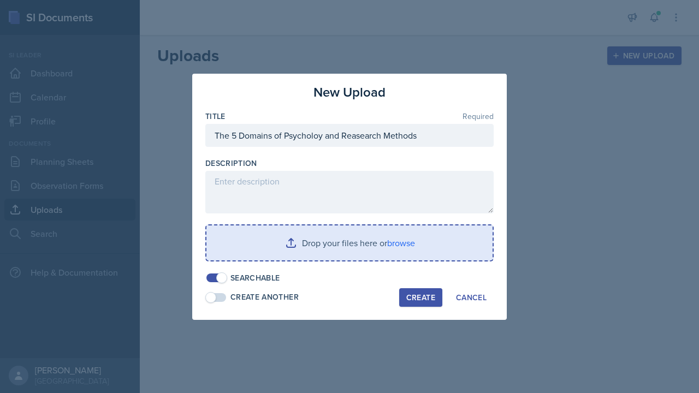
click at [339, 235] on input "file" at bounding box center [349, 242] width 286 height 35
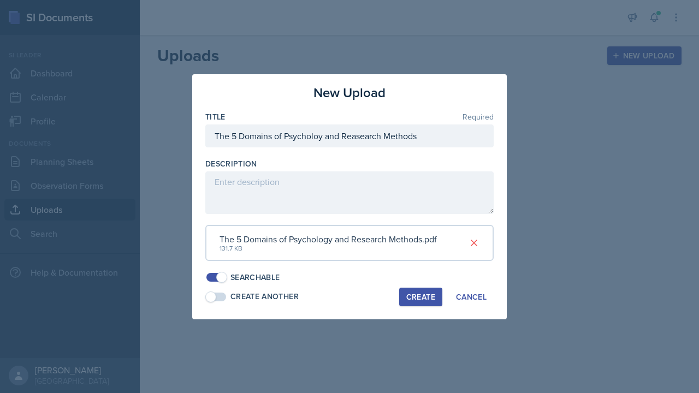
click at [415, 293] on div "Create" at bounding box center [420, 297] width 29 height 9
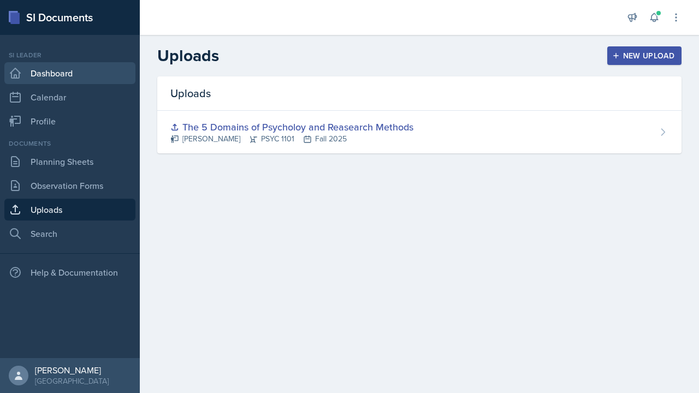
click at [35, 75] on link "Dashboard" at bounding box center [69, 73] width 131 height 22
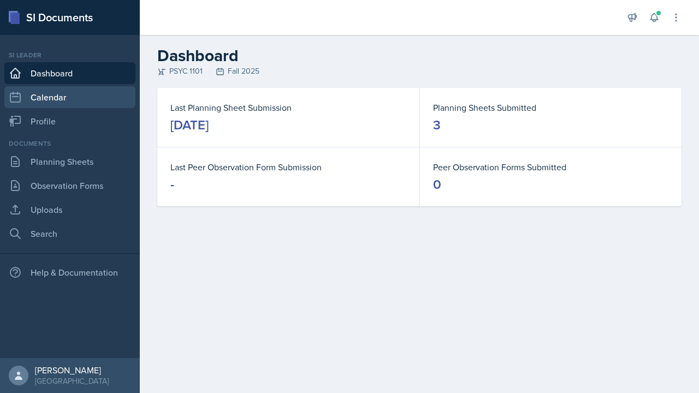
click at [44, 102] on link "Calendar" at bounding box center [69, 97] width 131 height 22
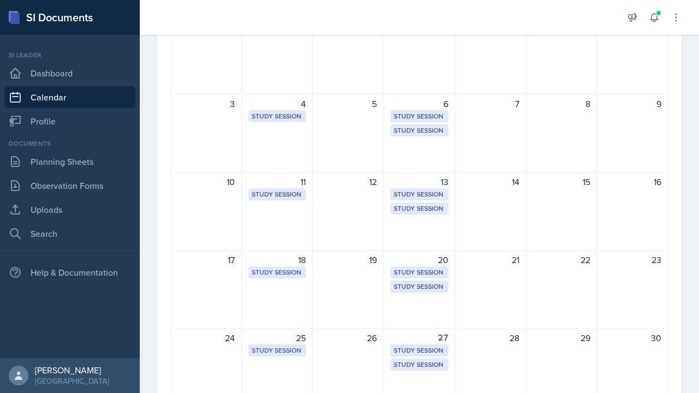
scroll to position [142, 0]
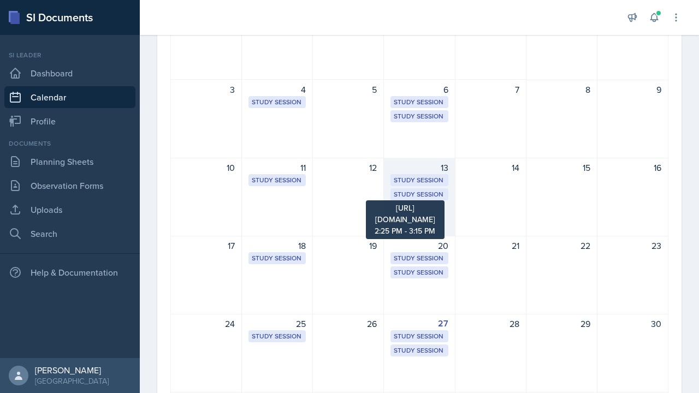
click at [397, 197] on div "Study Session" at bounding box center [419, 194] width 51 height 10
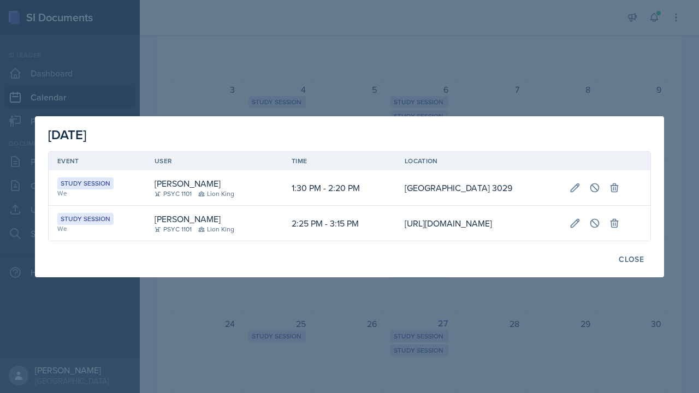
click at [283, 174] on td "1:30 PM - 2:20 PM" at bounding box center [339, 187] width 113 height 35
click at [625, 264] on div "Close" at bounding box center [630, 259] width 25 height 9
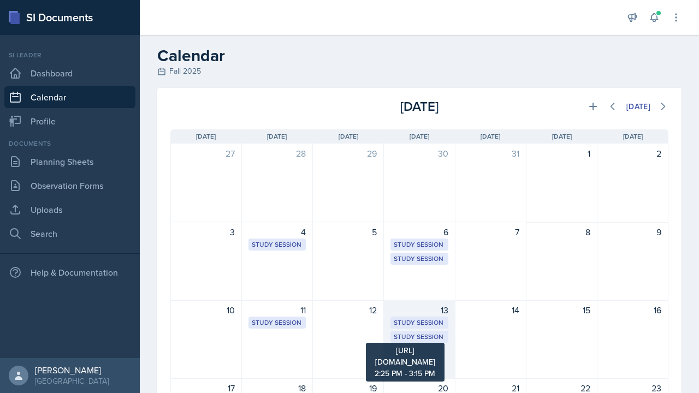
scroll to position [0, 0]
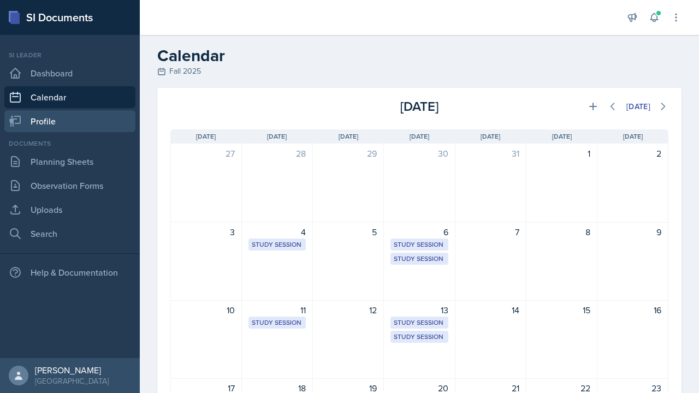
click at [61, 123] on link "Profile" at bounding box center [69, 121] width 131 height 22
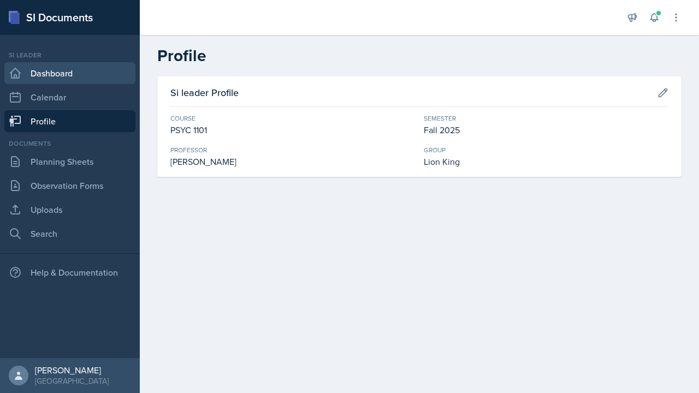
click at [49, 72] on link "Dashboard" at bounding box center [69, 73] width 131 height 22
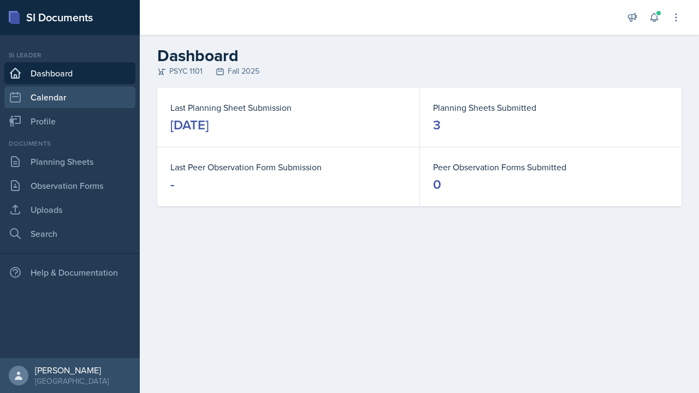
click at [64, 107] on link "Calendar" at bounding box center [69, 97] width 131 height 22
